Goal: Task Accomplishment & Management: Manage account settings

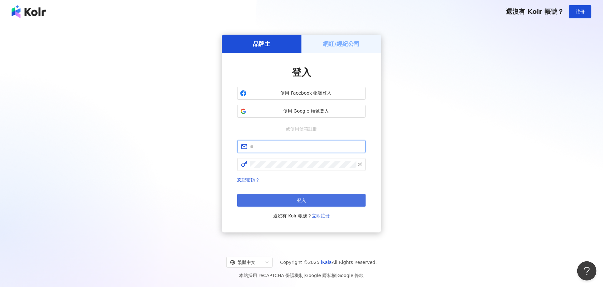
type input "**********"
click at [323, 198] on button "登入" at bounding box center [301, 200] width 128 height 13
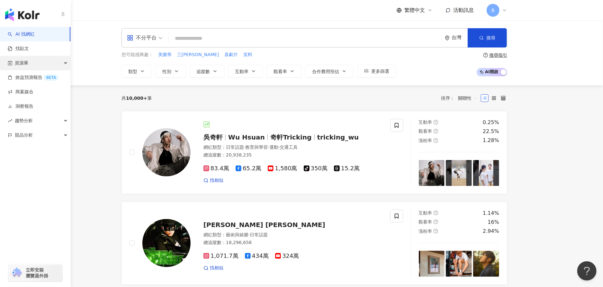
click at [33, 67] on div "資源庫" at bounding box center [35, 63] width 70 height 14
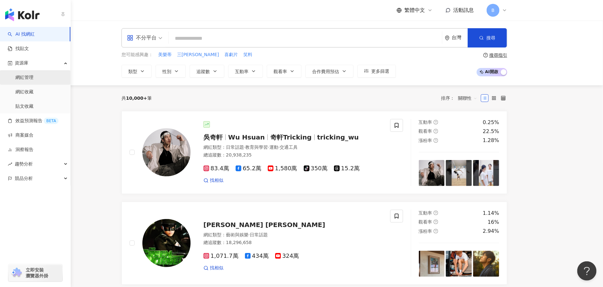
click at [33, 75] on link "網紅管理" at bounding box center [24, 78] width 18 height 6
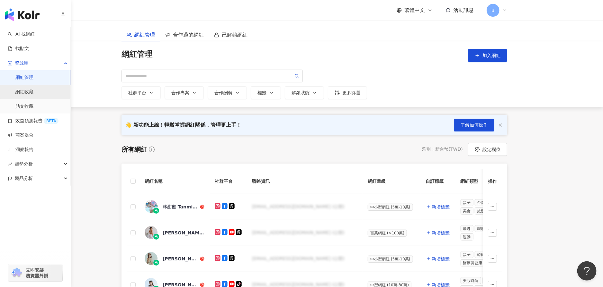
click at [33, 89] on link "網紅收藏" at bounding box center [24, 92] width 18 height 6
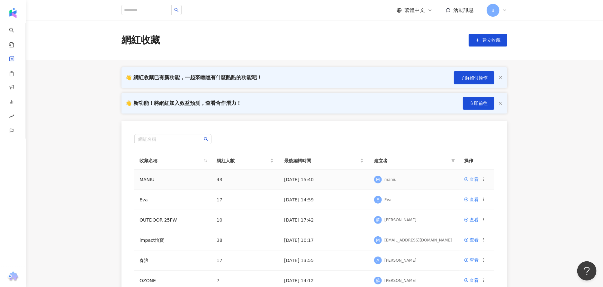
click at [474, 182] on div "查看" at bounding box center [473, 179] width 9 height 7
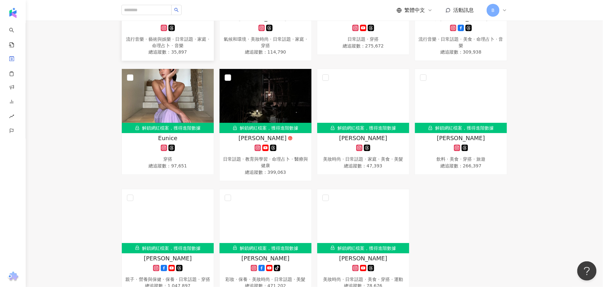
scroll to position [1052, 0]
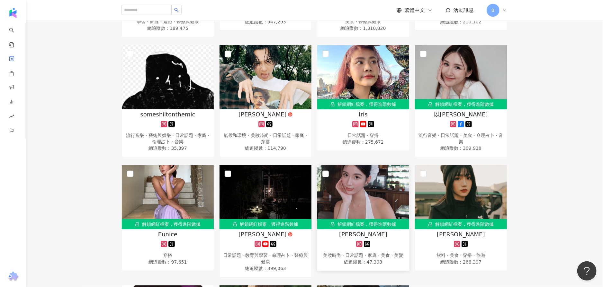
click at [357, 205] on img at bounding box center [363, 197] width 92 height 64
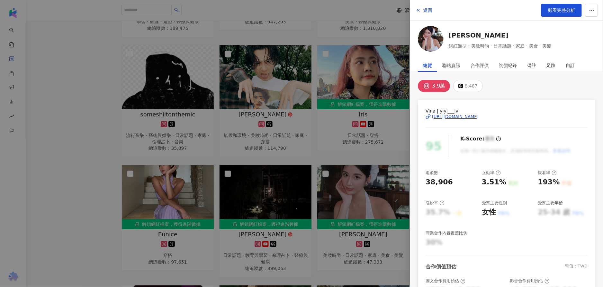
click at [463, 114] on div "https://www.instagram.com/yiyi___lv/" at bounding box center [455, 117] width 47 height 6
click at [287, 185] on div at bounding box center [301, 143] width 603 height 287
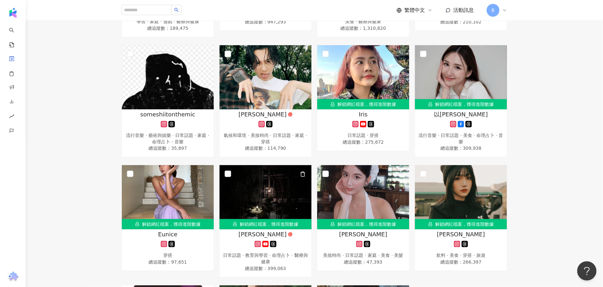
click at [287, 185] on img at bounding box center [265, 197] width 92 height 64
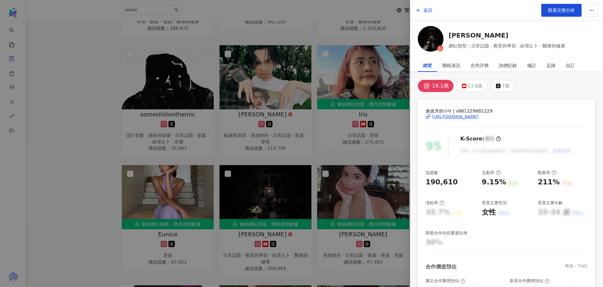
click at [452, 115] on div "https://www.instagram.com/v881229881229/" at bounding box center [455, 117] width 47 height 6
click at [221, 143] on div at bounding box center [301, 143] width 603 height 287
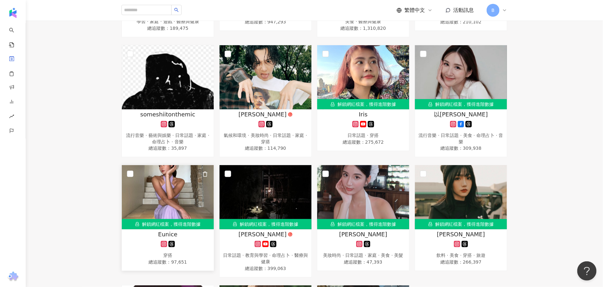
click at [170, 194] on img at bounding box center [168, 197] width 92 height 64
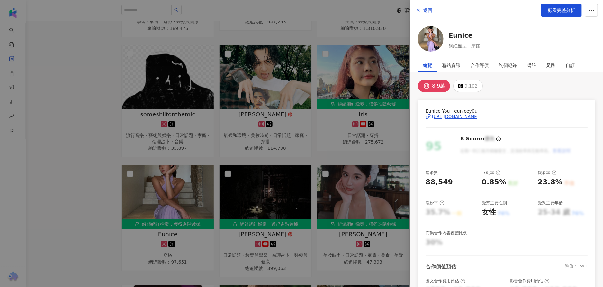
click at [457, 115] on div "https://www.instagram.com/eunicey0u/" at bounding box center [455, 117] width 47 height 6
click at [359, 83] on div at bounding box center [301, 143] width 603 height 287
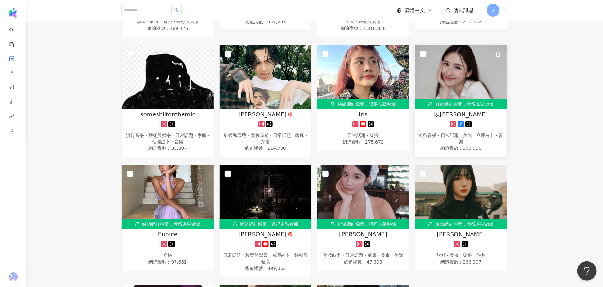
click at [464, 88] on img at bounding box center [461, 77] width 92 height 64
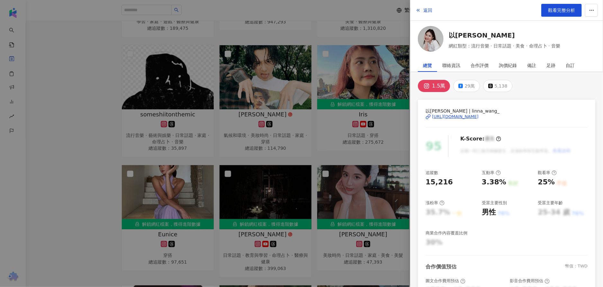
click at [459, 118] on div "https://www.instagram.com/linna_wang_/" at bounding box center [455, 117] width 47 height 6
click at [113, 133] on div at bounding box center [301, 143] width 603 height 287
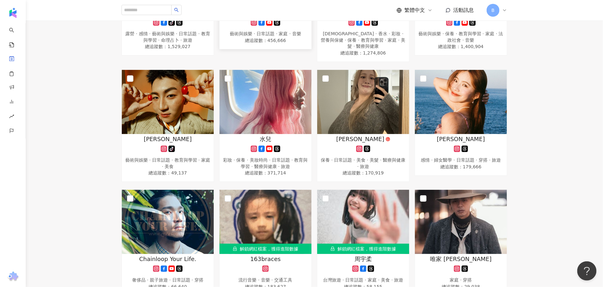
scroll to position [0, 0]
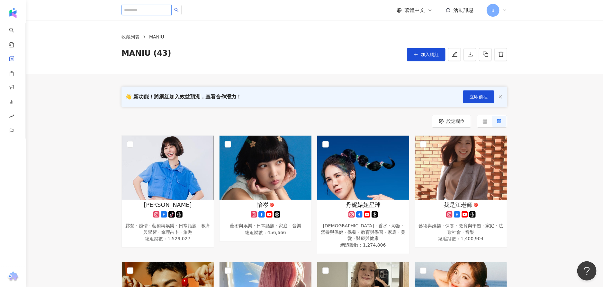
click at [164, 13] on input "search" at bounding box center [146, 10] width 50 height 10
paste input "**********"
type input "**********"
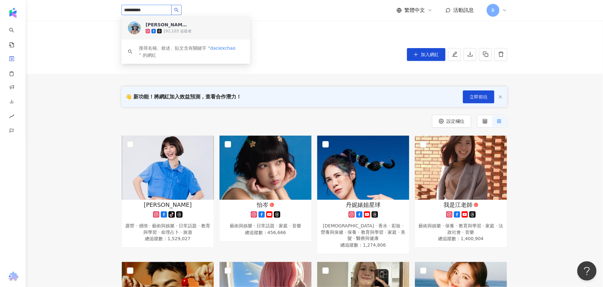
click at [179, 8] on icon "search" at bounding box center [176, 10] width 4 height 4
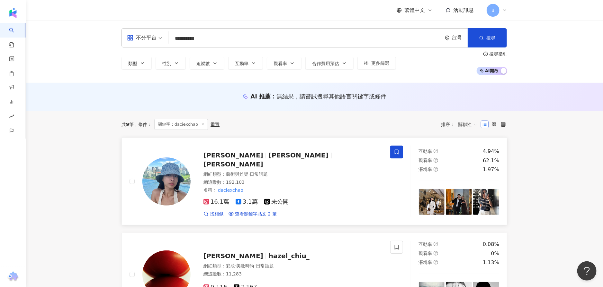
click at [394, 152] on icon at bounding box center [396, 152] width 4 height 5
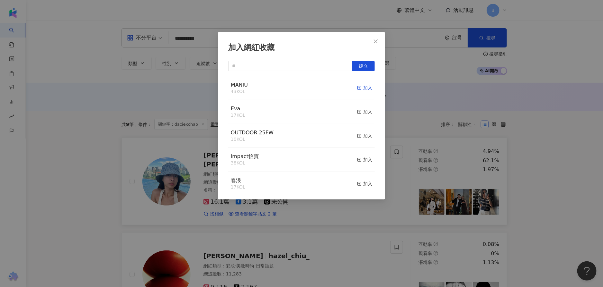
click at [358, 88] on line "button" at bounding box center [359, 88] width 2 height 0
click at [379, 36] on button "Close" at bounding box center [375, 41] width 13 height 13
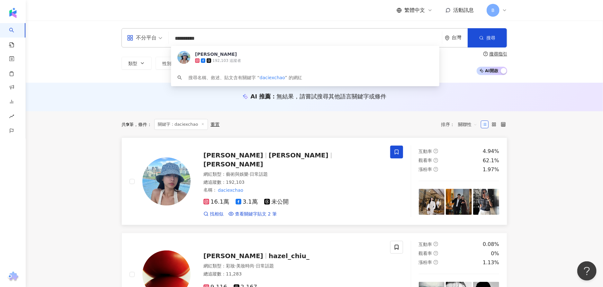
drag, startPoint x: 233, startPoint y: 42, endPoint x: 107, endPoint y: 24, distance: 126.9
click at [107, 24] on div "**********" at bounding box center [314, 52] width 577 height 62
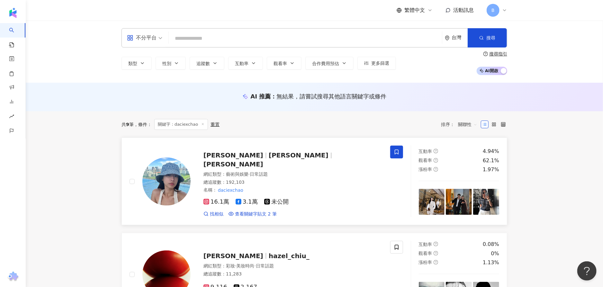
paste input "**********"
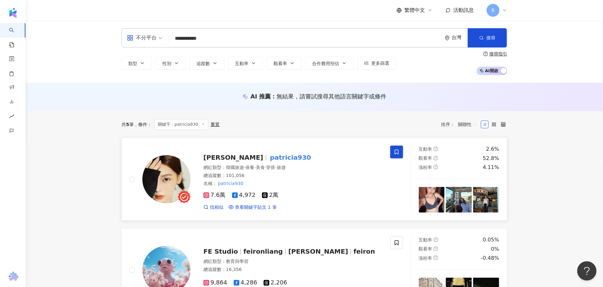
click at [395, 153] on icon at bounding box center [396, 152] width 6 height 6
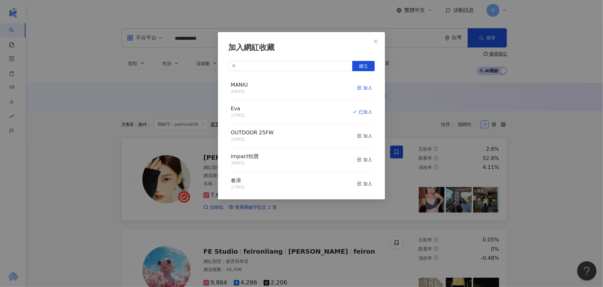
click at [357, 87] on icon "button" at bounding box center [359, 88] width 4 height 4
click at [441, 84] on div "加入網紅收藏 建立 MANIU 45 KOL 已加入 Eva 17 KOL 已加入 OUTDOOR 25FW 10 KOL 加入 impact怡寶 38 KO…" at bounding box center [301, 143] width 603 height 287
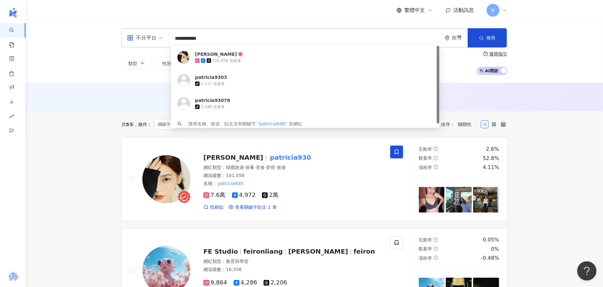
drag, startPoint x: 218, startPoint y: 34, endPoint x: 145, endPoint y: 24, distance: 74.0
click at [145, 24] on div "**********" at bounding box center [314, 52] width 577 height 62
paste input "search"
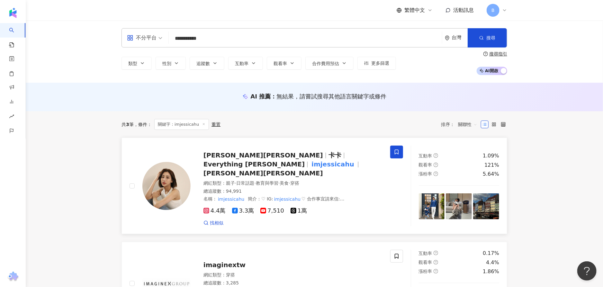
type input "**********"
click at [396, 154] on icon at bounding box center [396, 152] width 6 height 6
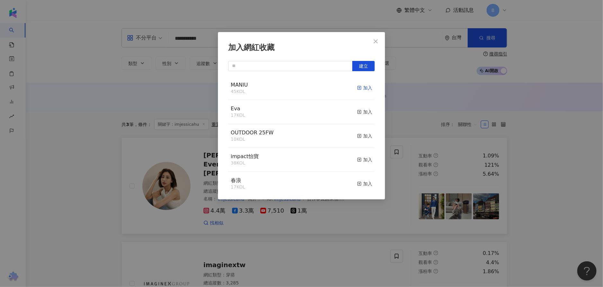
click at [359, 89] on line "button" at bounding box center [359, 88] width 0 height 2
click at [266, 8] on div "加入網紅收藏 建立 MANIU 46 KOL 已加入 Eva 17 KOL 加入 OUTDOOR 25FW 10 KOL 加入 impact怡寶 38 KOL…" at bounding box center [301, 143] width 603 height 287
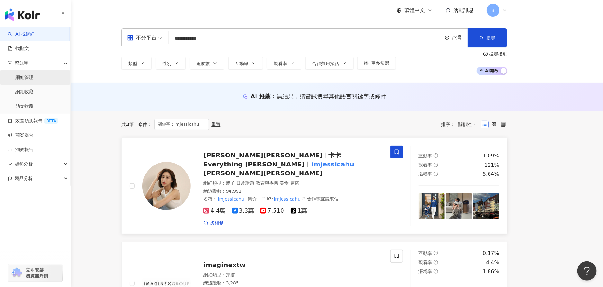
click at [23, 81] on link "網紅管理" at bounding box center [24, 78] width 18 height 6
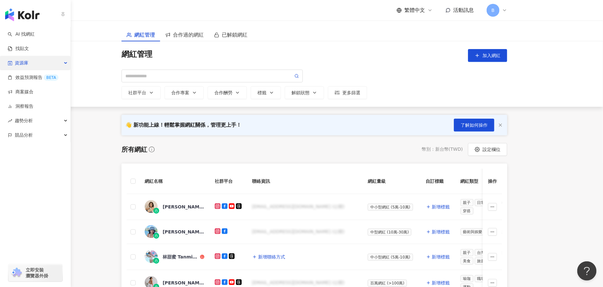
click at [66, 64] on div "資源庫" at bounding box center [35, 63] width 70 height 14
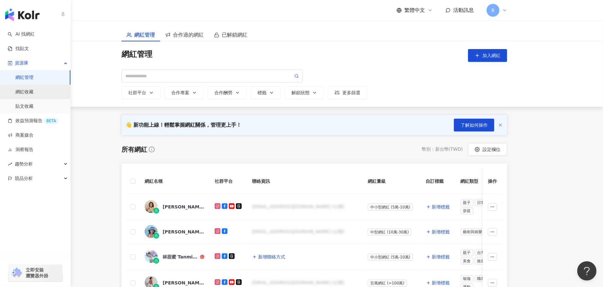
click at [33, 94] on link "網紅收藏" at bounding box center [24, 92] width 18 height 6
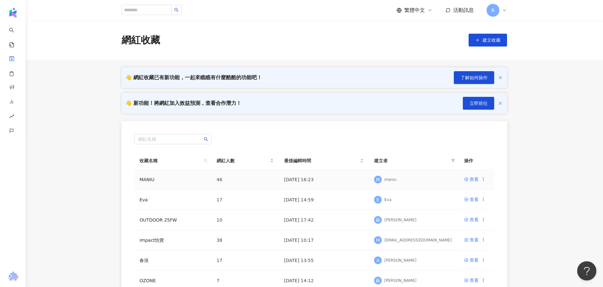
click at [480, 178] on div "查看" at bounding box center [475, 179] width 22 height 7
click at [473, 179] on div "查看" at bounding box center [473, 179] width 9 height 7
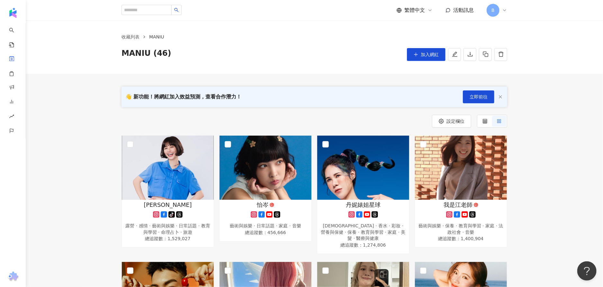
scroll to position [32, 0]
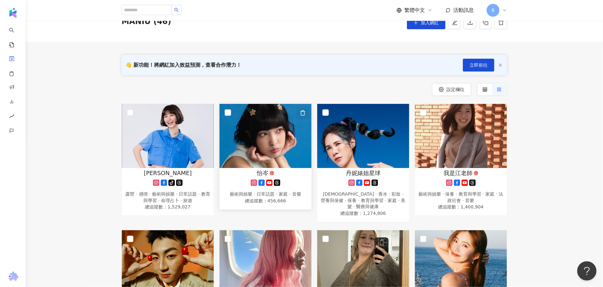
click at [304, 113] on icon "button" at bounding box center [303, 113] width 6 height 6
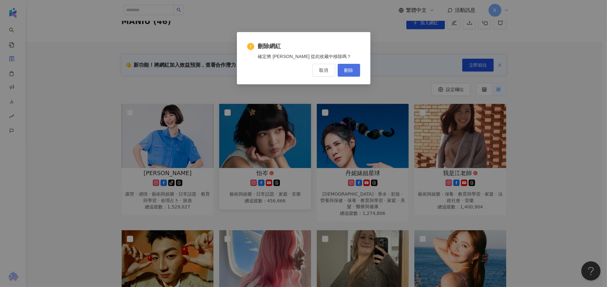
click at [345, 72] on span "刪除" at bounding box center [349, 70] width 9 height 5
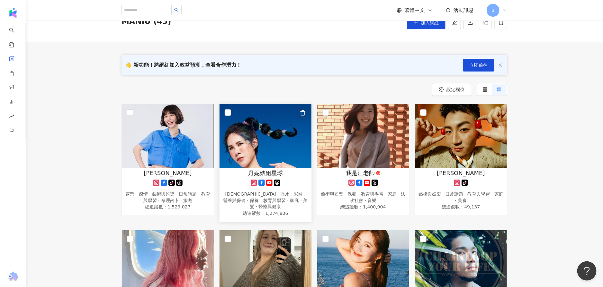
click at [304, 110] on icon "button" at bounding box center [303, 113] width 6 height 6
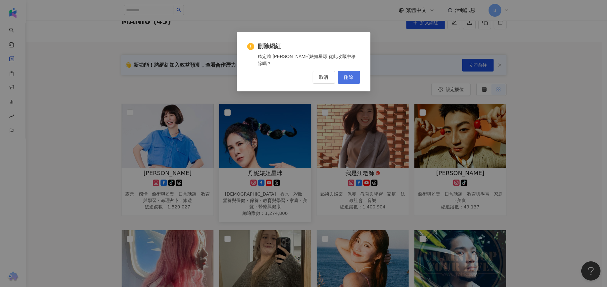
click at [348, 75] on button "刪除" at bounding box center [349, 77] width 22 height 13
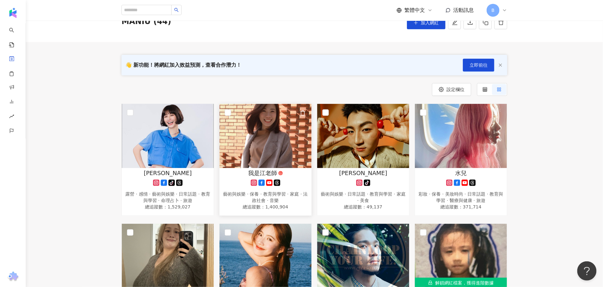
click at [304, 111] on icon "button" at bounding box center [303, 112] width 4 height 5
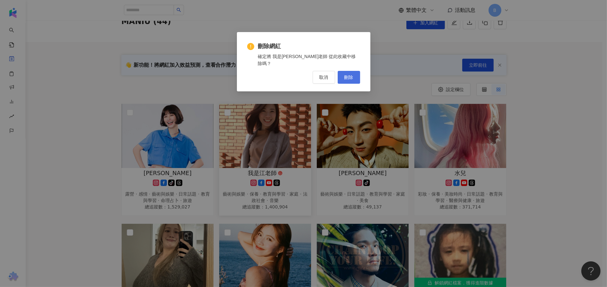
click at [343, 73] on button "刪除" at bounding box center [349, 77] width 22 height 13
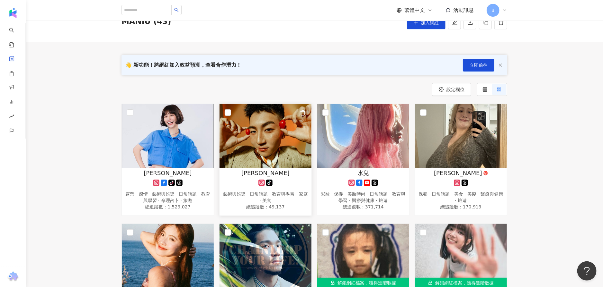
click at [304, 114] on icon "button" at bounding box center [303, 113] width 6 height 6
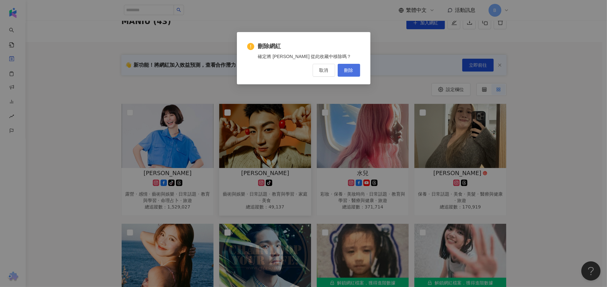
click at [346, 68] on span "刪除" at bounding box center [349, 70] width 9 height 5
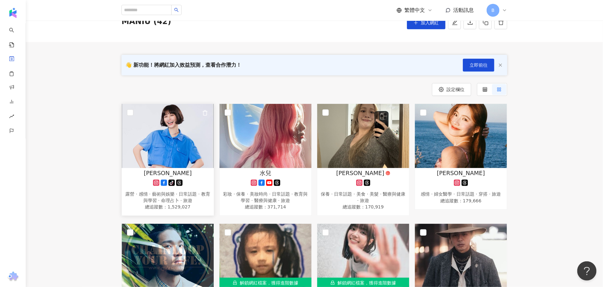
scroll to position [96, 0]
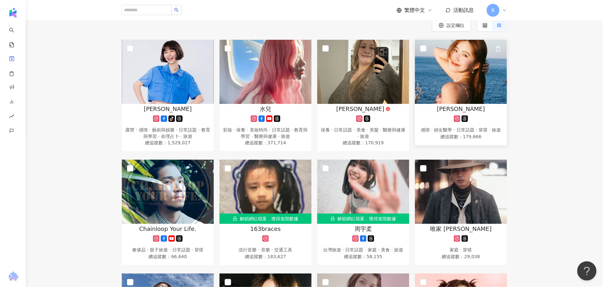
click at [485, 67] on img at bounding box center [461, 72] width 92 height 64
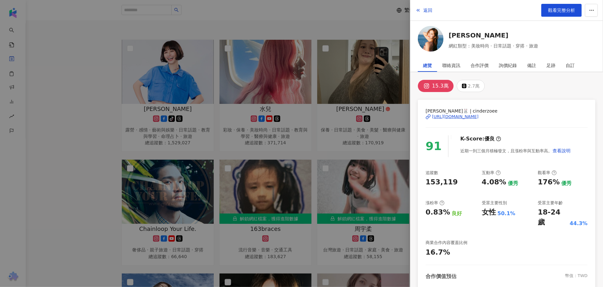
click at [465, 119] on div "https://www.instagram.com/cinderzoee/" at bounding box center [455, 117] width 47 height 6
click at [214, 20] on div at bounding box center [301, 143] width 603 height 287
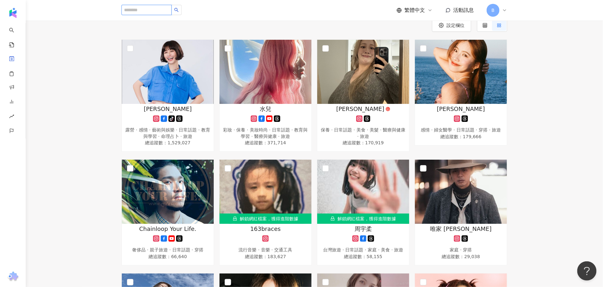
click at [163, 11] on input "search" at bounding box center [146, 10] width 50 height 10
paste input "*********"
type input "*********"
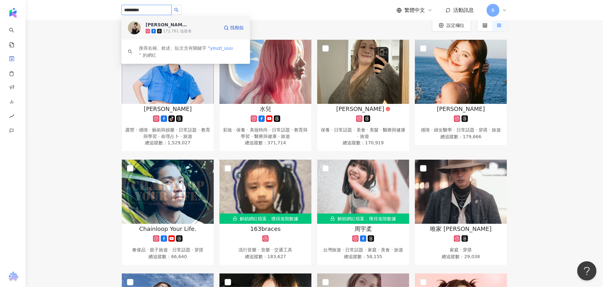
click at [185, 20] on div "李優 172,761 追蹤者 找相似" at bounding box center [185, 27] width 128 height 23
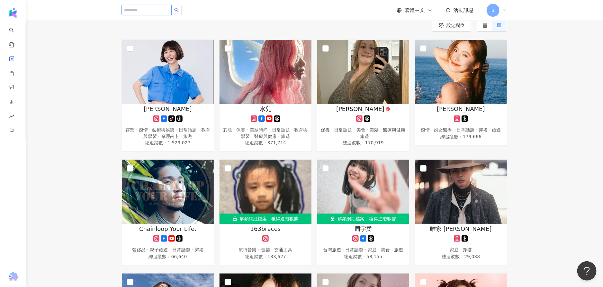
paste input "********"
type input "********"
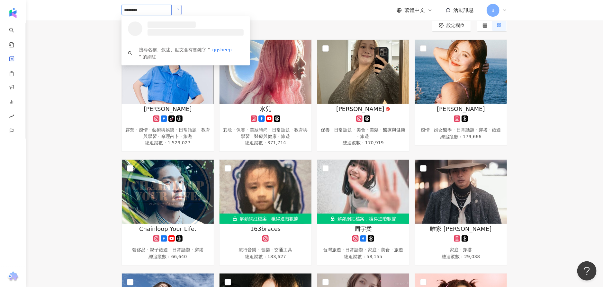
click at [179, 9] on span "button" at bounding box center [176, 10] width 4 height 4
click at [190, 24] on div "楊佳臻 Katherine Yang tiktok-icon 371,801 追蹤者" at bounding box center [181, 28] width 73 height 13
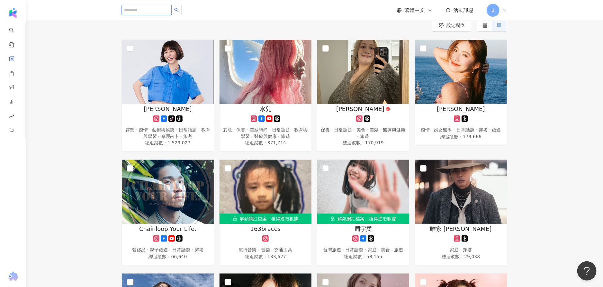
paste input "********"
type input "********"
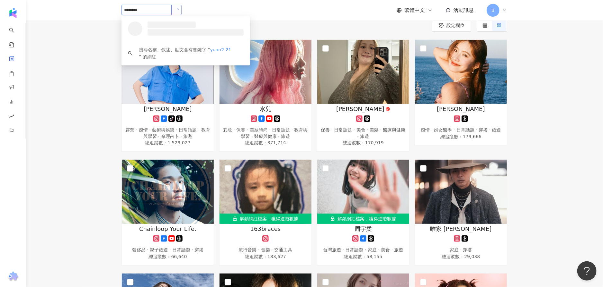
click at [181, 14] on button "button" at bounding box center [176, 10] width 10 height 10
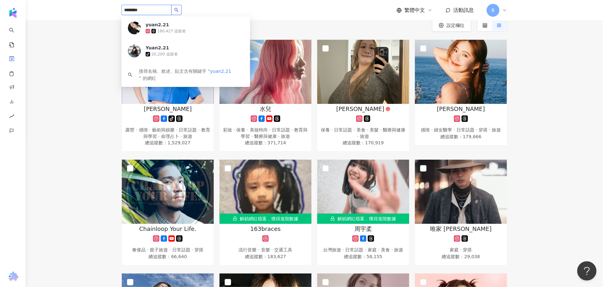
click at [179, 11] on icon "search" at bounding box center [176, 10] width 4 height 4
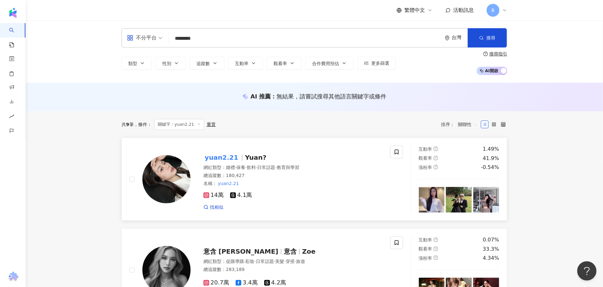
click at [236, 160] on span "yuan2.21" at bounding box center [223, 158] width 41 height 8
click at [266, 136] on div "共 9 筆 條件 ： 關鍵字：yuan2.21 重置 排序： 關聯性" at bounding box center [313, 124] width 385 height 26
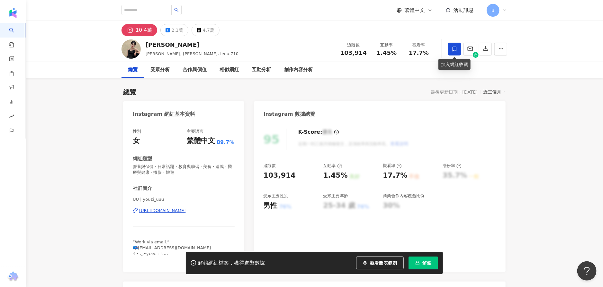
click at [455, 48] on icon at bounding box center [454, 49] width 6 height 6
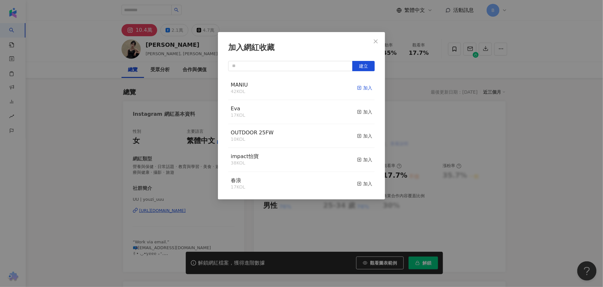
click at [357, 87] on icon "button" at bounding box center [359, 88] width 4 height 4
click at [169, 9] on div "加入網紅收藏 建立 MANIU 43 KOL 已加入 Eva 17 KOL 加入 OUTDOOR 25FW 10 KOL 加入 impact怡寶 38 KOL…" at bounding box center [301, 143] width 603 height 287
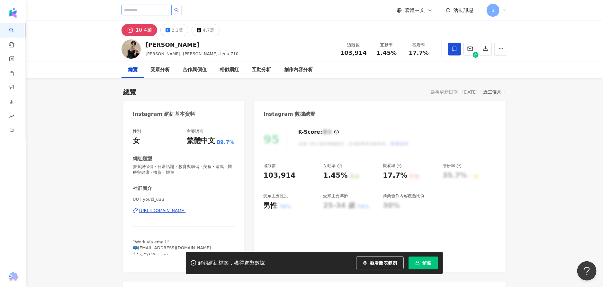
click at [128, 12] on input "search" at bounding box center [146, 10] width 50 height 10
paste input "********"
type input "********"
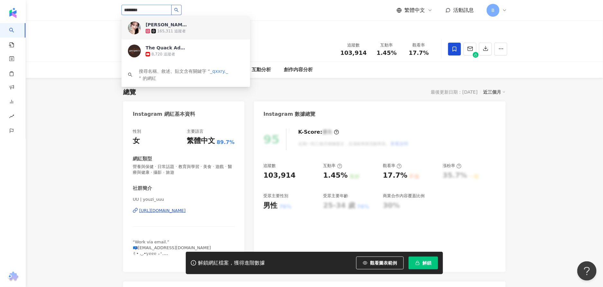
click at [179, 11] on icon "search" at bounding box center [176, 10] width 4 height 4
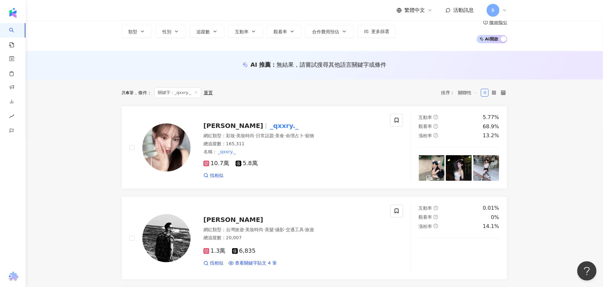
scroll to position [96, 0]
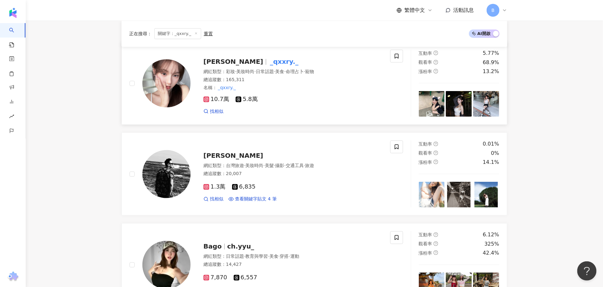
click at [268, 62] on mark "_qxxry._" at bounding box center [283, 62] width 31 height 10
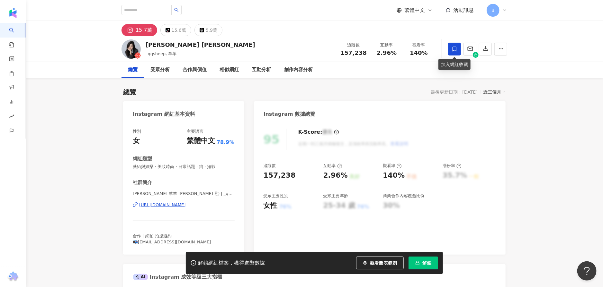
click at [450, 49] on span at bounding box center [454, 49] width 13 height 13
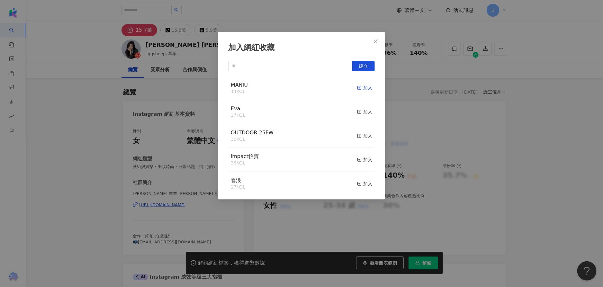
click at [357, 88] on icon "button" at bounding box center [359, 88] width 4 height 4
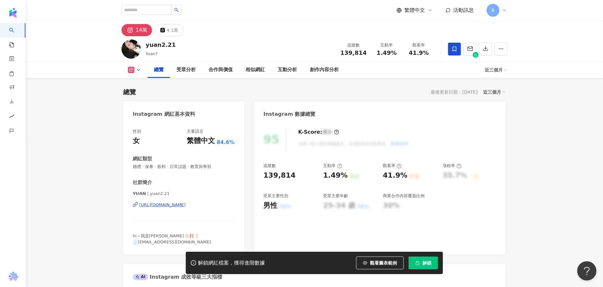
click at [454, 48] on icon at bounding box center [454, 49] width 6 height 6
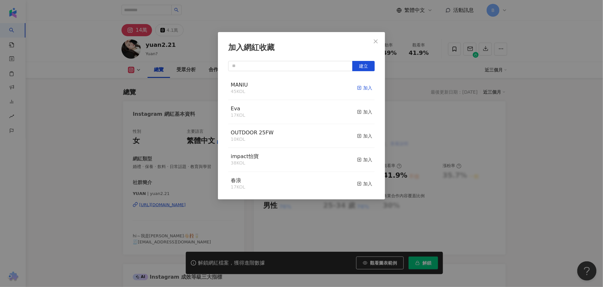
click at [357, 87] on icon "button" at bounding box center [359, 88] width 4 height 4
click at [378, 42] on span "Close" at bounding box center [375, 41] width 13 height 5
